Goal: Information Seeking & Learning: Learn about a topic

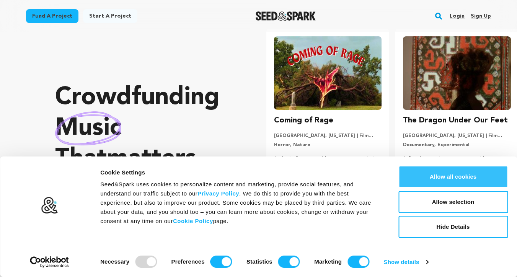
click at [433, 185] on button "Allow all cookies" at bounding box center [452, 177] width 109 height 22
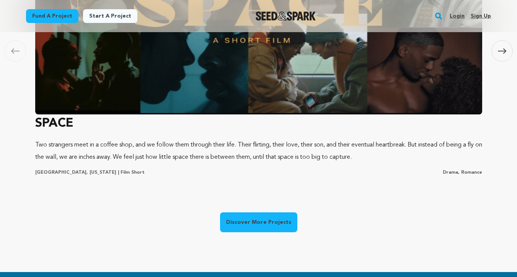
click at [287, 155] on p "Two strangers meet in a coffee shop, and we follow them through their life. The…" at bounding box center [258, 151] width 447 height 24
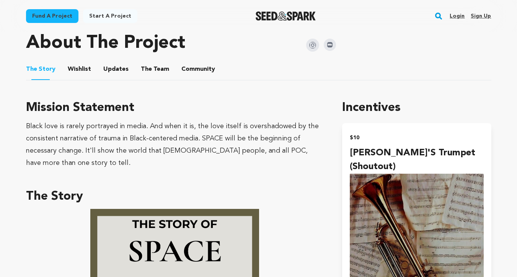
scroll to position [395, 0]
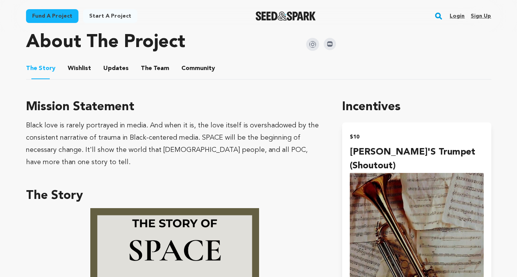
click at [82, 61] on button "Wishlist" at bounding box center [79, 70] width 18 height 18
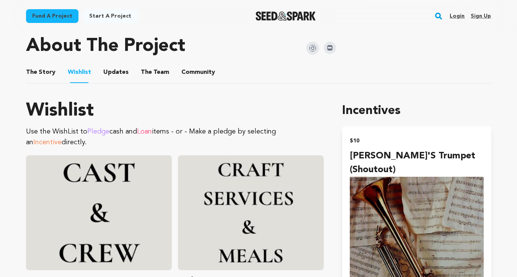
scroll to position [380, 0]
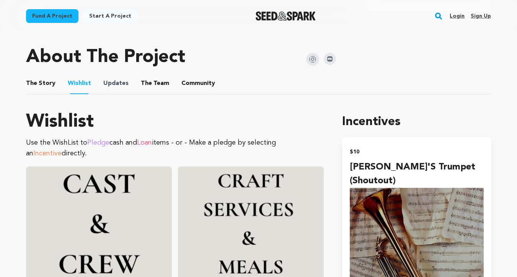
click at [123, 79] on span "Updates" at bounding box center [115, 83] width 25 height 9
click at [111, 77] on button "Updates" at bounding box center [116, 85] width 18 height 18
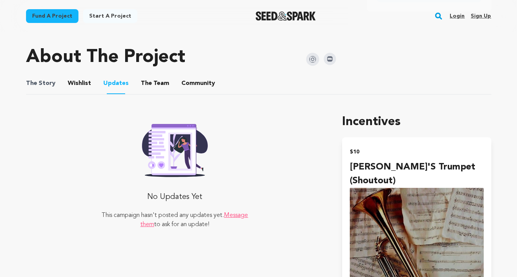
click at [53, 79] on span "The Story" at bounding box center [40, 83] width 29 height 9
click at [41, 79] on button "The Story" at bounding box center [40, 85] width 18 height 18
